Goal: Transaction & Acquisition: Purchase product/service

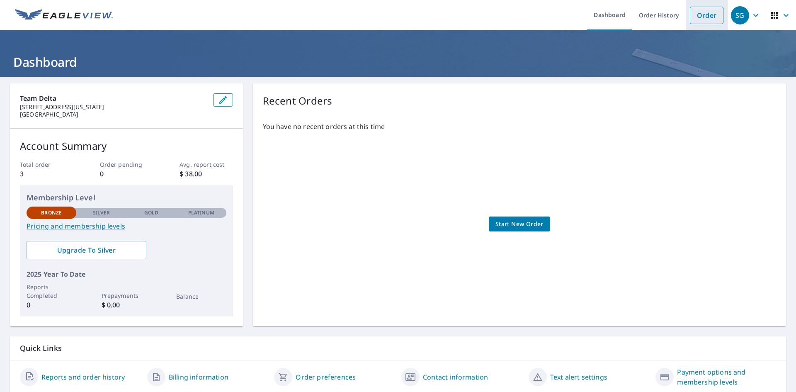
click at [692, 18] on link "Order" at bounding box center [707, 15] width 34 height 17
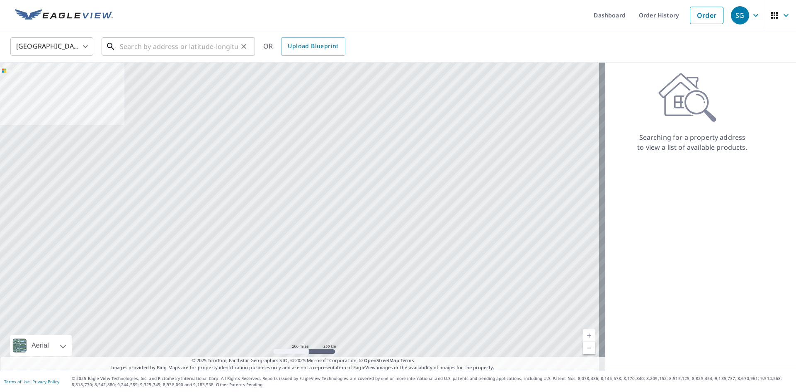
click at [168, 46] on input "text" at bounding box center [179, 46] width 118 height 23
click at [185, 40] on input "text" at bounding box center [179, 46] width 118 height 23
paste input "[STREET_ADDRESS][US_STATE]"
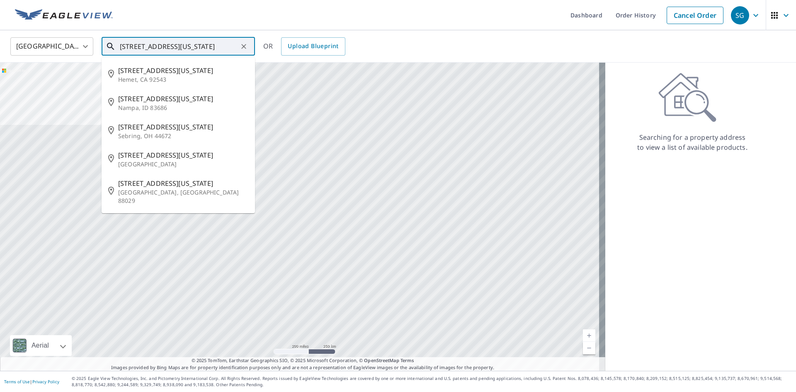
type input "[STREET_ADDRESS][US_STATE]"
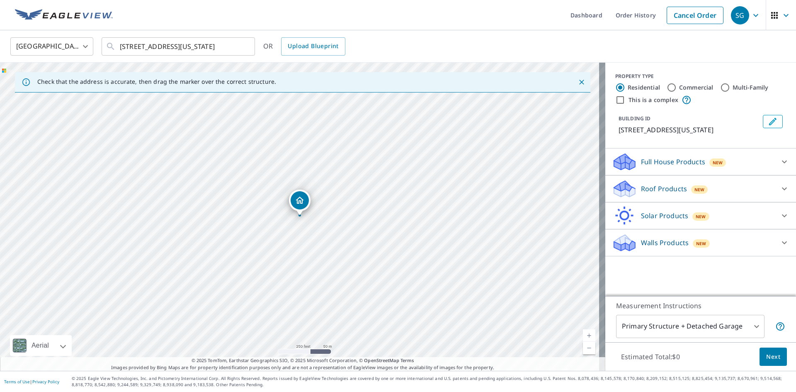
click at [760, 247] on div "Walls Products New" at bounding box center [693, 242] width 162 height 19
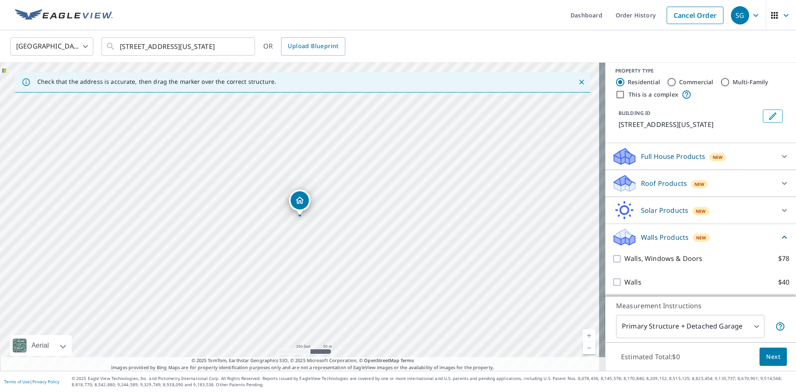
scroll to position [7, 0]
click at [612, 262] on input "Walls, Windows & Doors $78" at bounding box center [618, 257] width 12 height 10
checkbox input "true"
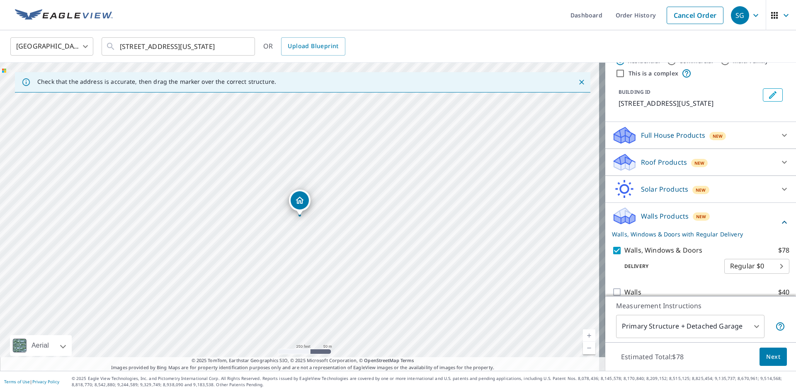
scroll to position [38, 0]
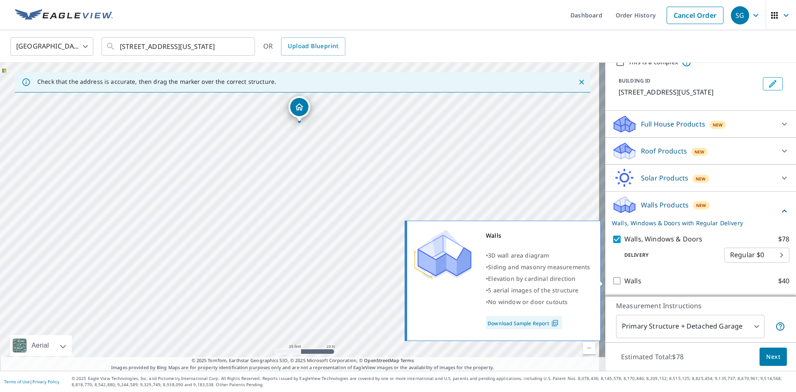
click at [612, 282] on input "Walls $40" at bounding box center [618, 281] width 12 height 10
checkbox input "true"
checkbox input "false"
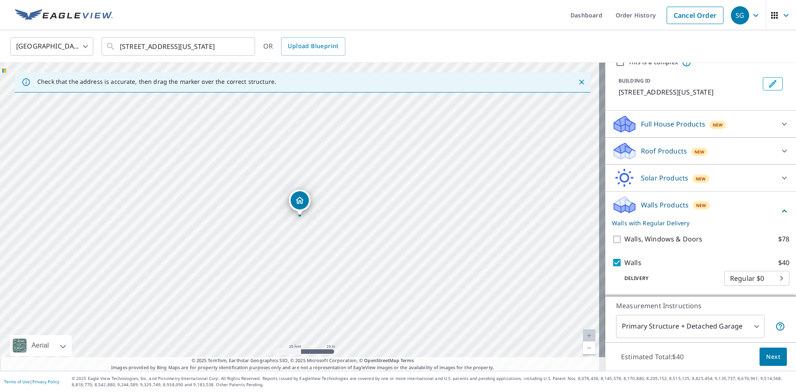
click at [756, 281] on body "SG SG Dashboard Order History Cancel Order SG [GEOGRAPHIC_DATA] [GEOGRAPHIC_DAT…" at bounding box center [398, 196] width 796 height 392
click at [756, 281] on ul "Regular $0" at bounding box center [743, 277] width 65 height 22
click at [678, 283] on div at bounding box center [398, 196] width 796 height 392
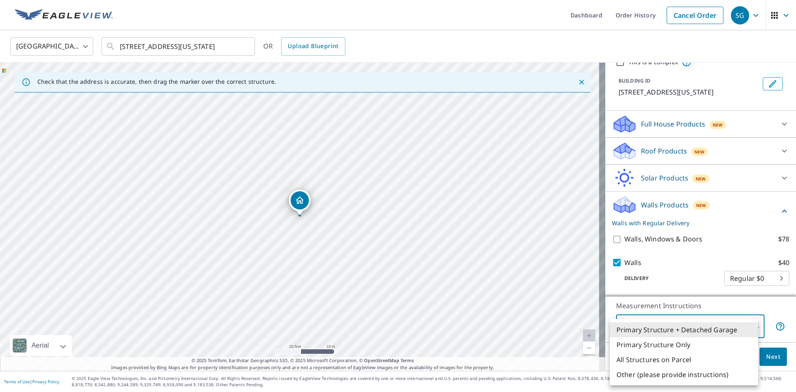
click at [736, 327] on body "SG SG Dashboard Order History Cancel Order SG [GEOGRAPHIC_DATA] [GEOGRAPHIC_DAT…" at bounding box center [398, 196] width 796 height 392
click at [666, 345] on li "Primary Structure Only" at bounding box center [684, 344] width 148 height 15
type input "2"
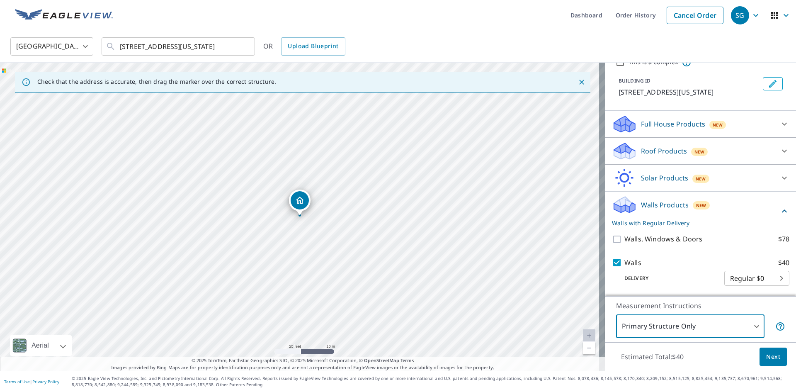
click at [670, 299] on div "Measurement Instructions Primary Structure Only 2 ​" at bounding box center [700, 319] width 191 height 46
click at [773, 354] on span "Next" at bounding box center [773, 356] width 14 height 10
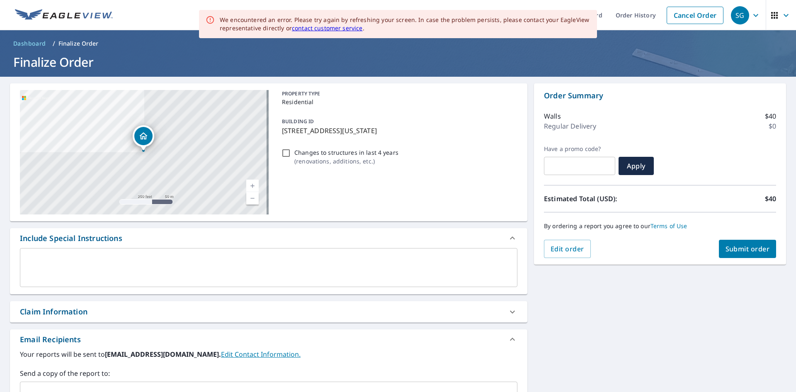
click at [580, 164] on input "text" at bounding box center [579, 165] width 71 height 23
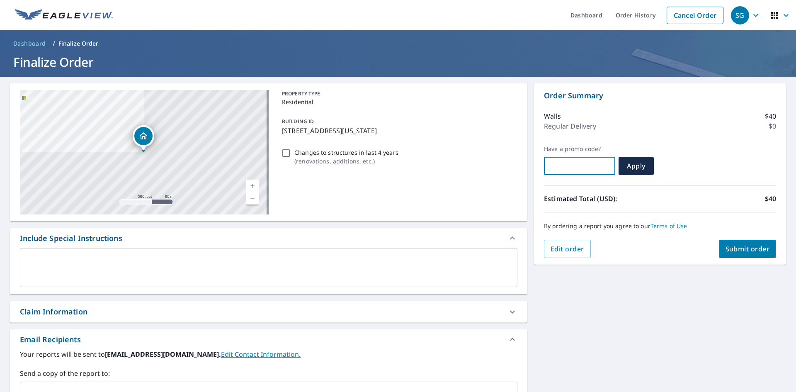
click at [742, 247] on span "Submit order" at bounding box center [747, 248] width 44 height 9
